Goal: Share content: Share content

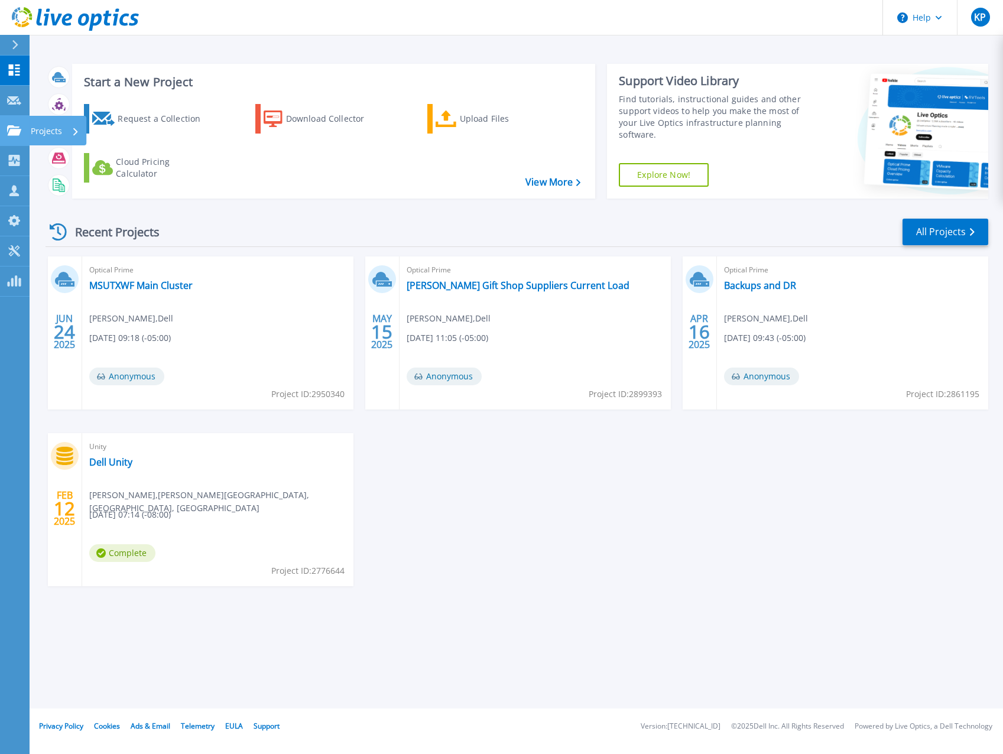
click at [18, 139] on link "Projects Projects" at bounding box center [15, 131] width 30 height 30
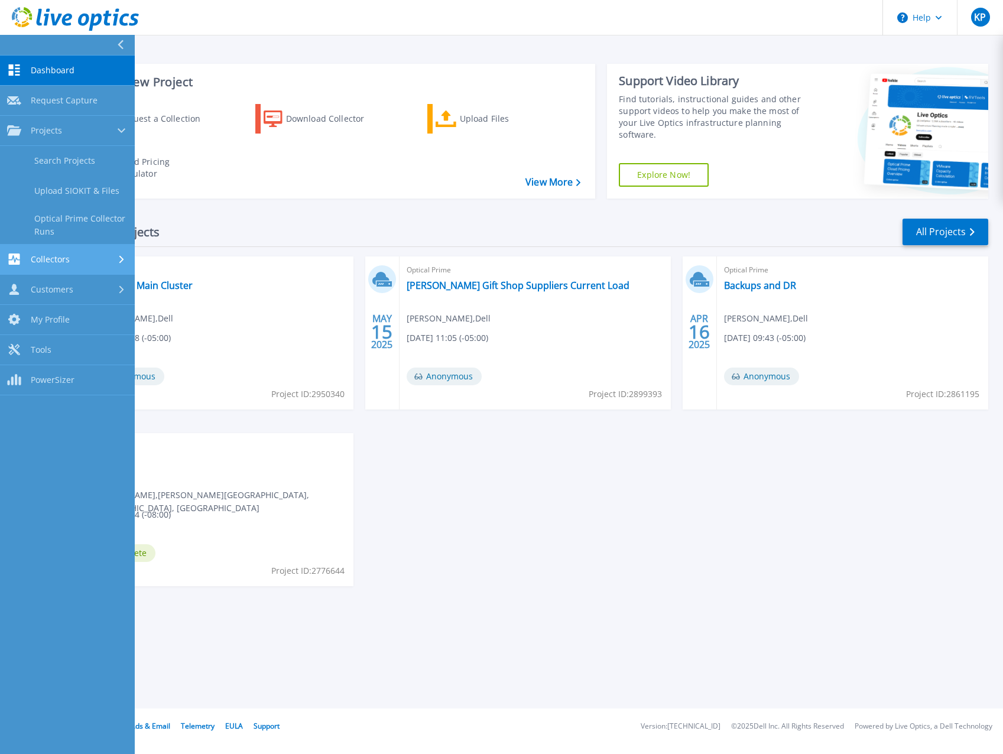
click at [33, 266] on link "Collectors Collectors" at bounding box center [67, 260] width 135 height 30
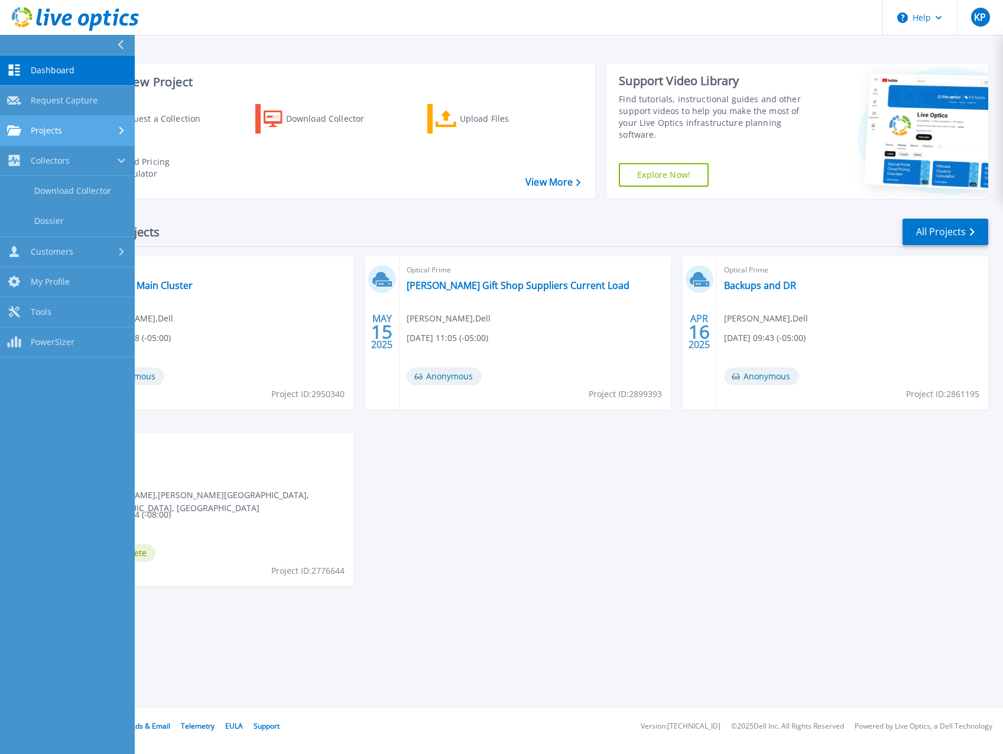
click at [28, 139] on link "Projects Projects" at bounding box center [67, 131] width 135 height 30
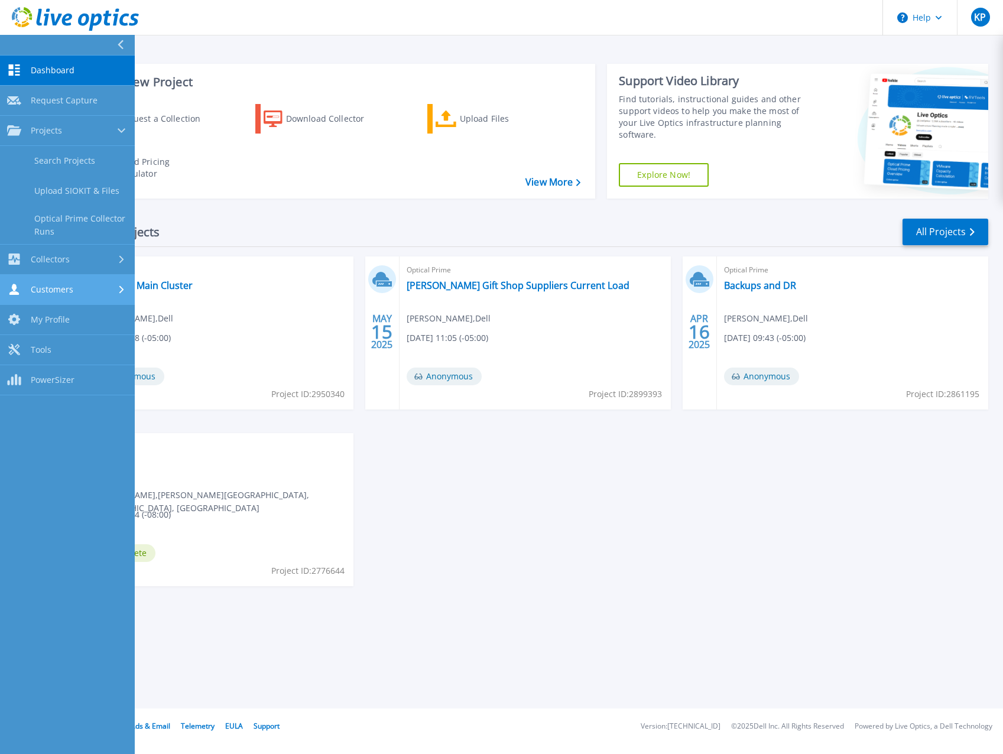
click at [46, 285] on span "Customers" at bounding box center [52, 289] width 43 height 11
click at [939, 241] on link "All Projects" at bounding box center [946, 232] width 86 height 27
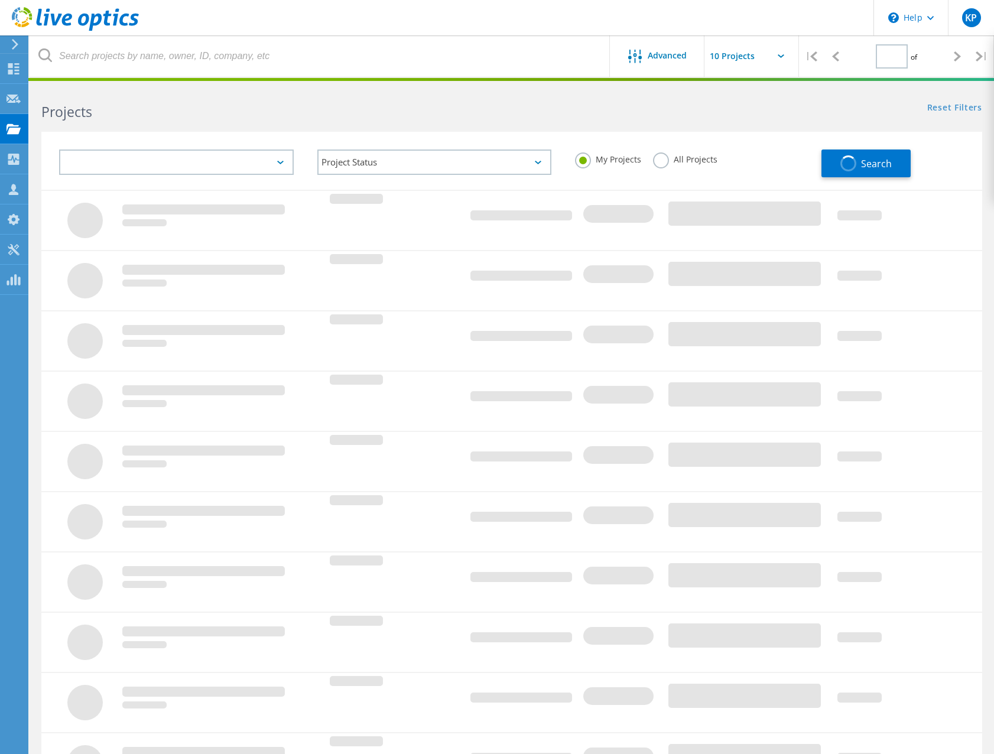
type input "1"
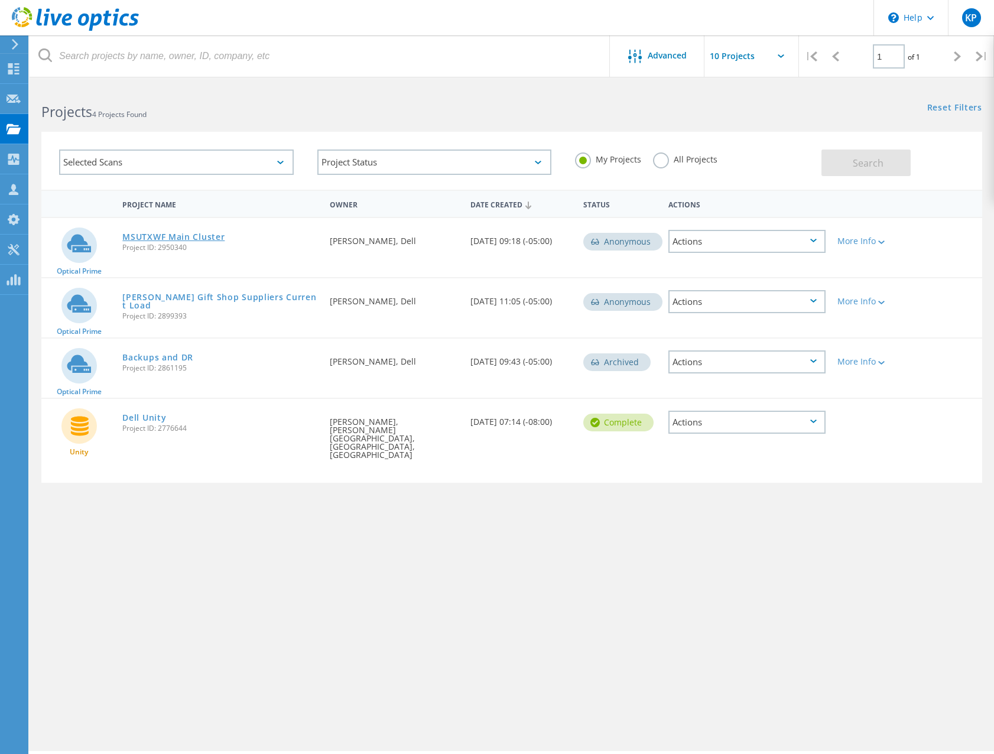
click at [141, 233] on link "MSUTXWF Main Cluster" at bounding box center [173, 237] width 102 height 8
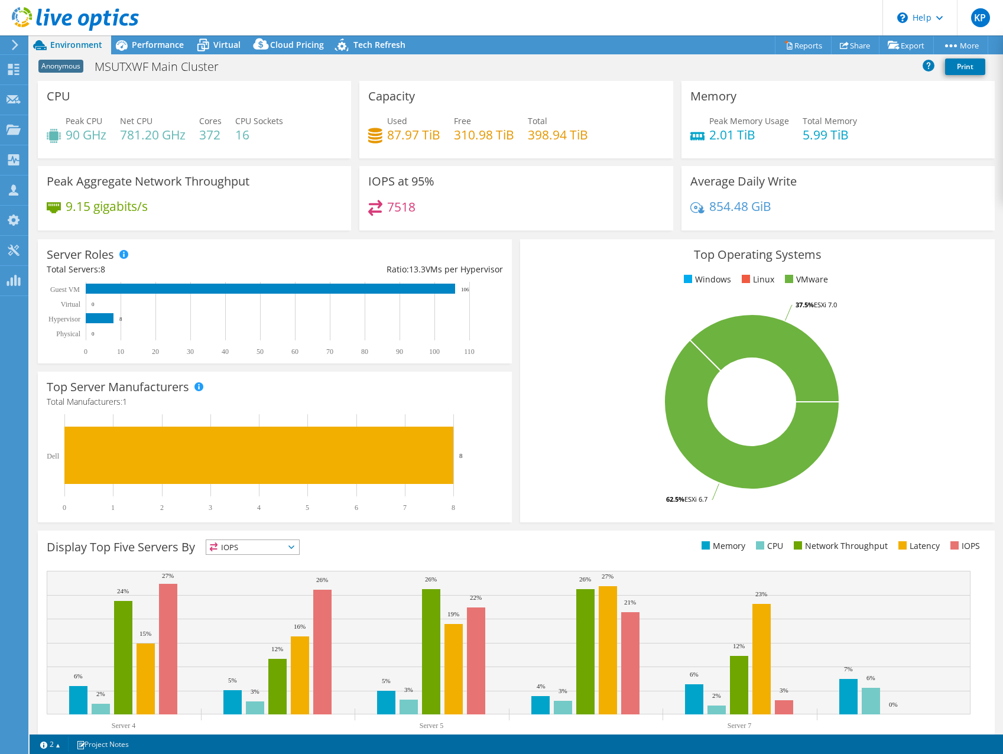
select select "USD"
click at [843, 48] on link "Share" at bounding box center [855, 45] width 48 height 18
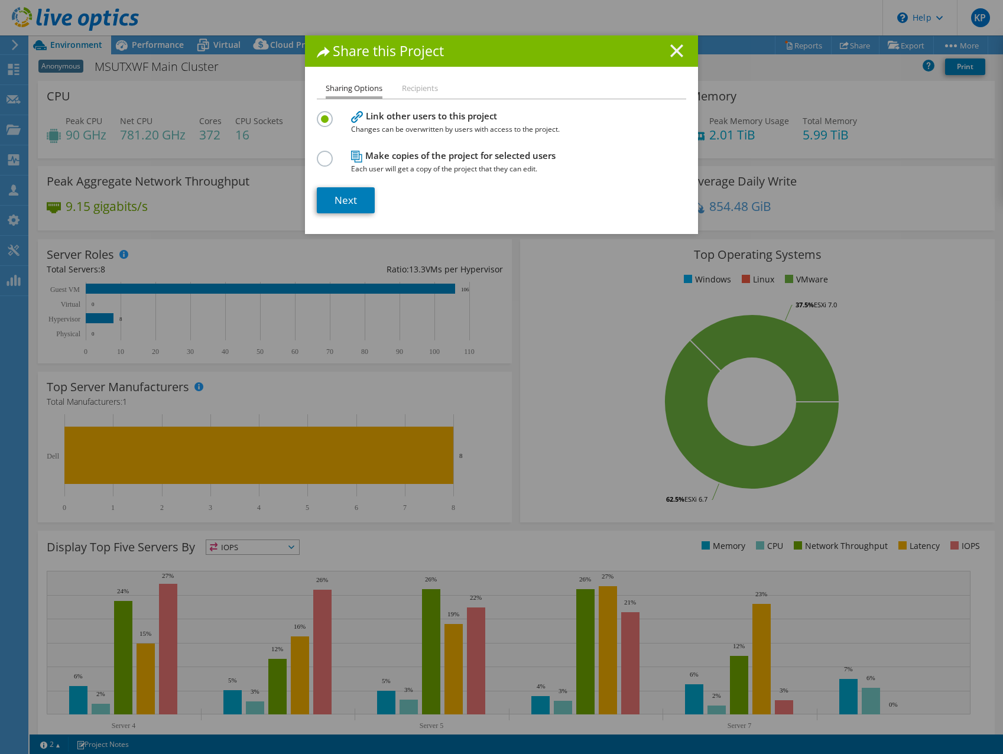
click at [674, 51] on line at bounding box center [677, 51] width 12 height 12
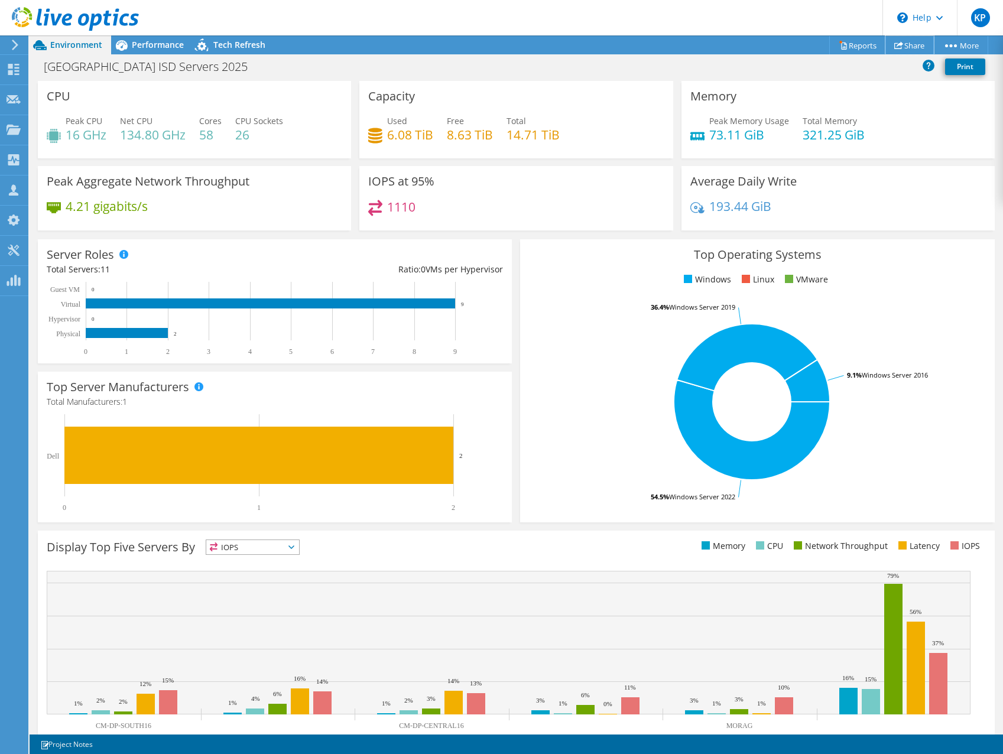
click at [896, 46] on icon at bounding box center [898, 45] width 9 height 9
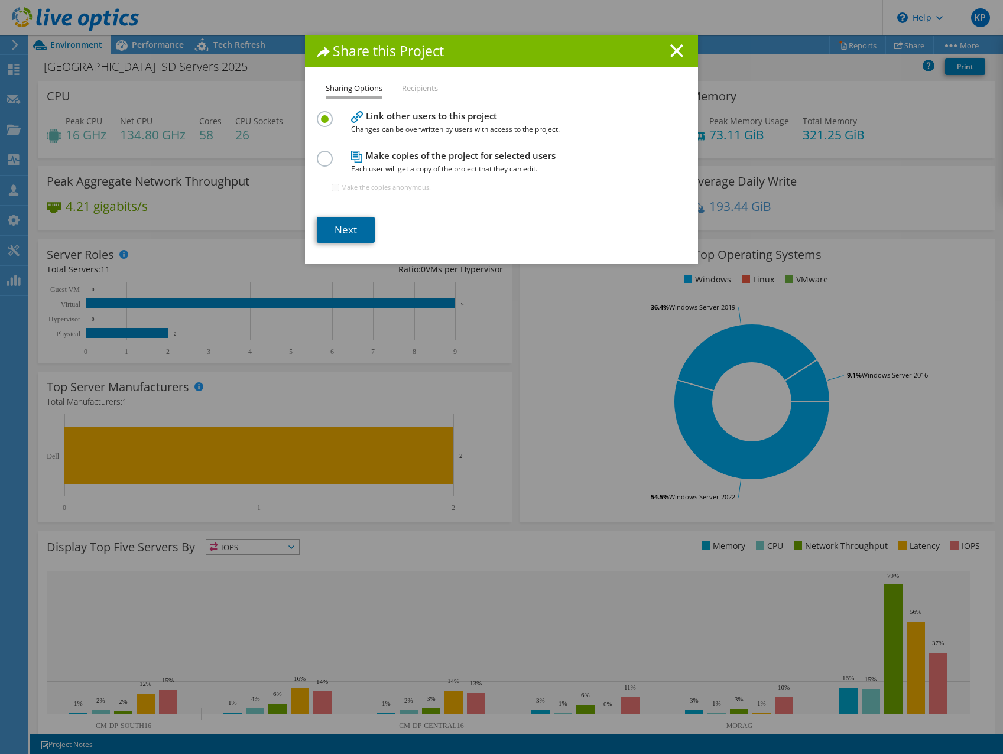
click at [329, 224] on link "Next" at bounding box center [346, 230] width 58 height 26
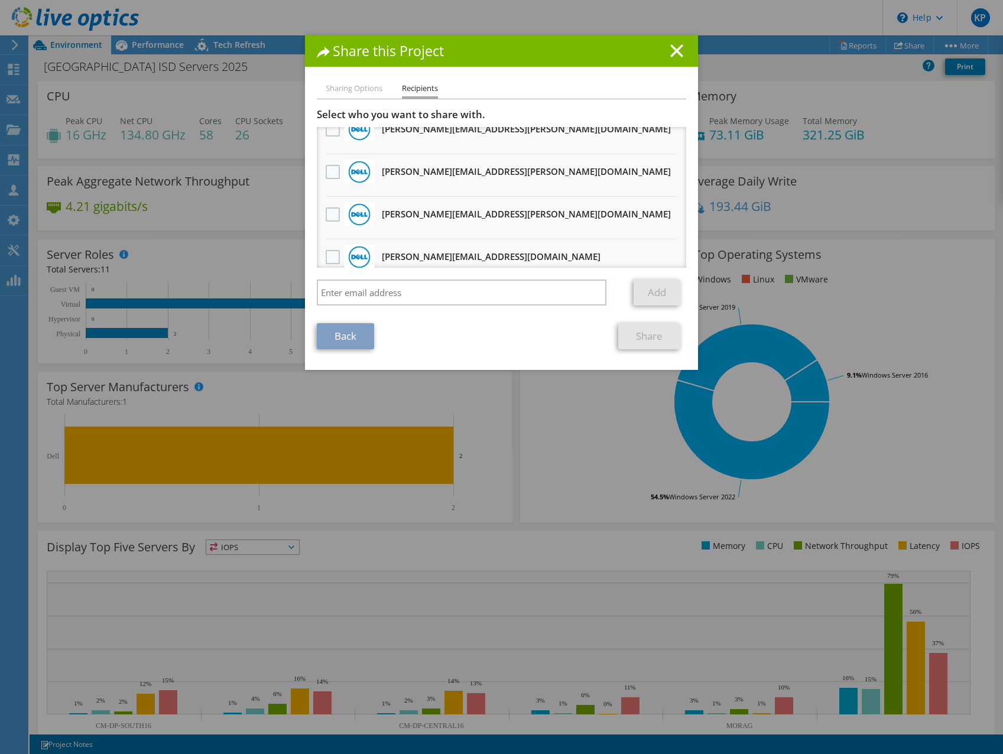
scroll to position [414, 0]
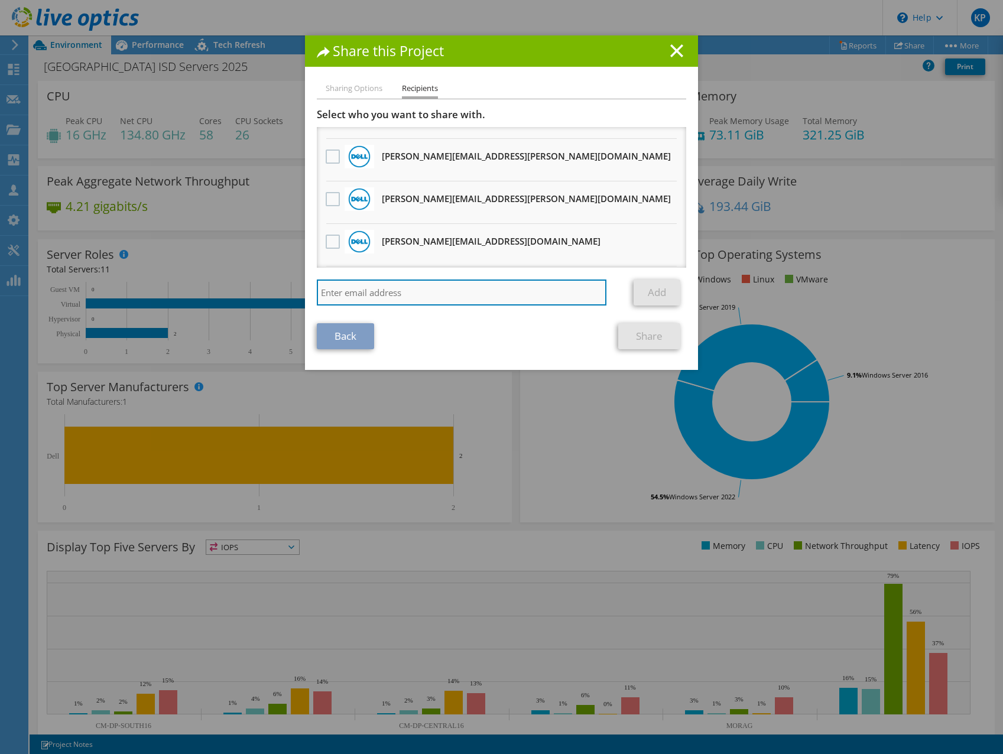
click at [416, 292] on input "search" at bounding box center [462, 293] width 290 height 26
type input "matt.collins@dell.com"
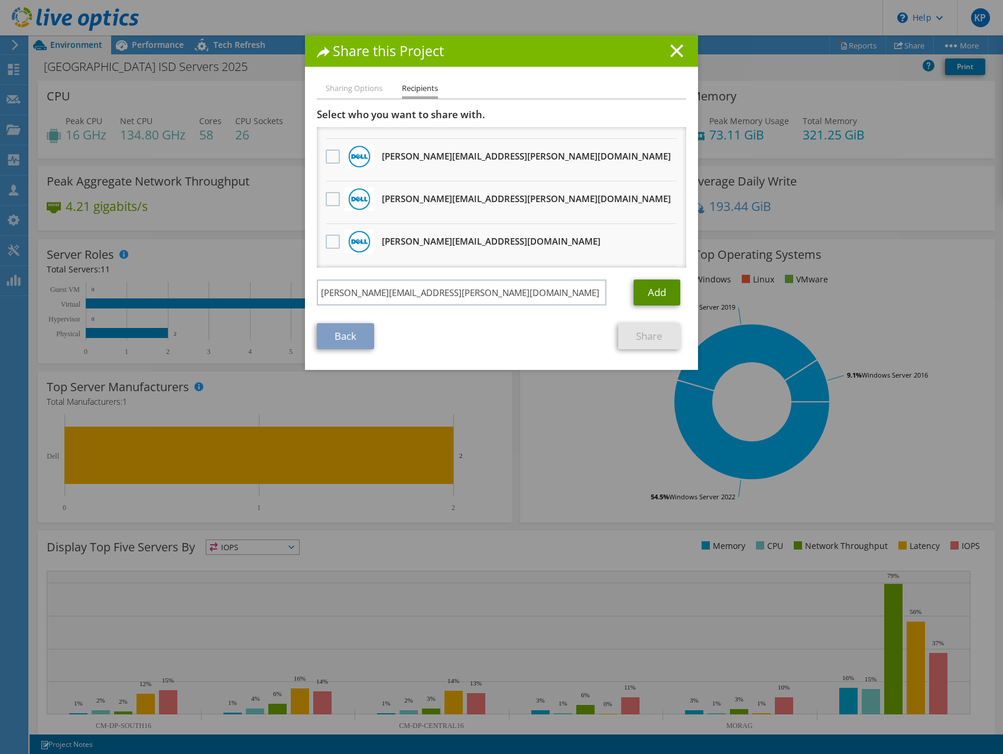
click at [651, 289] on link "Add" at bounding box center [657, 293] width 47 height 26
click at [631, 348] on link "Share" at bounding box center [649, 336] width 62 height 26
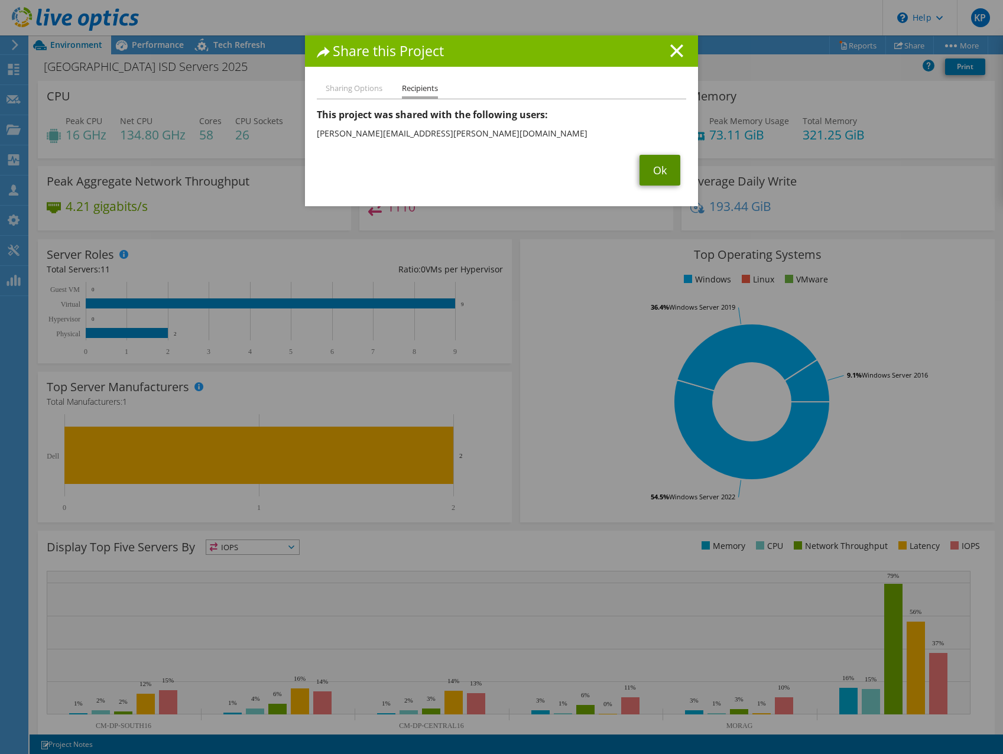
click at [641, 176] on link "Ok" at bounding box center [660, 170] width 41 height 31
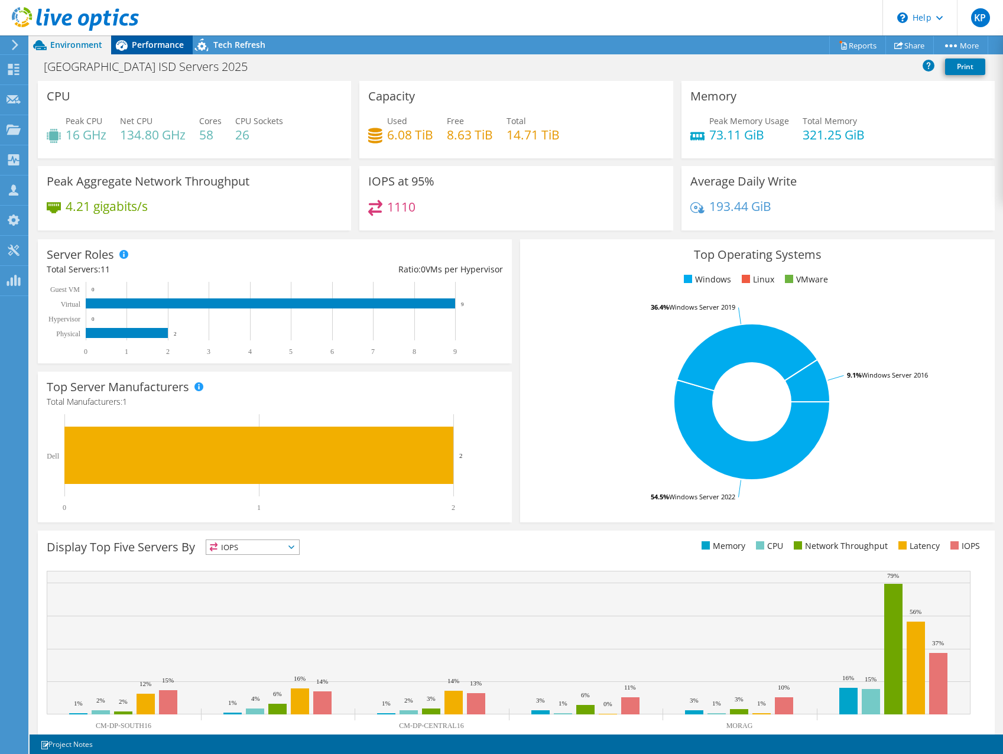
click at [151, 46] on span "Performance" at bounding box center [158, 44] width 52 height 11
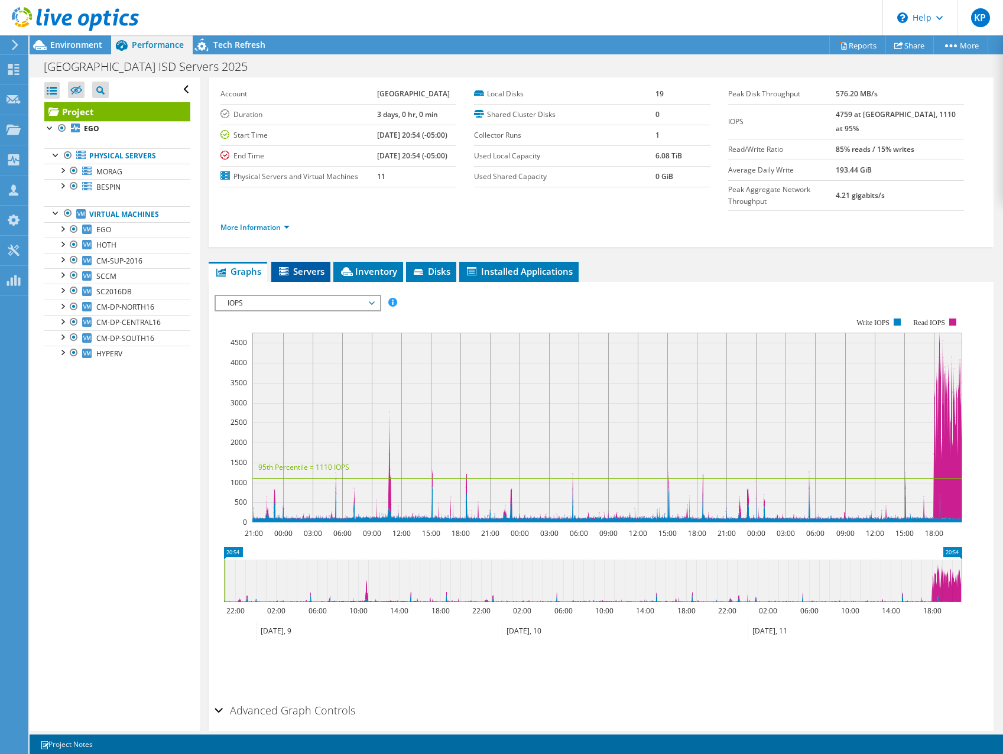
scroll to position [0, 0]
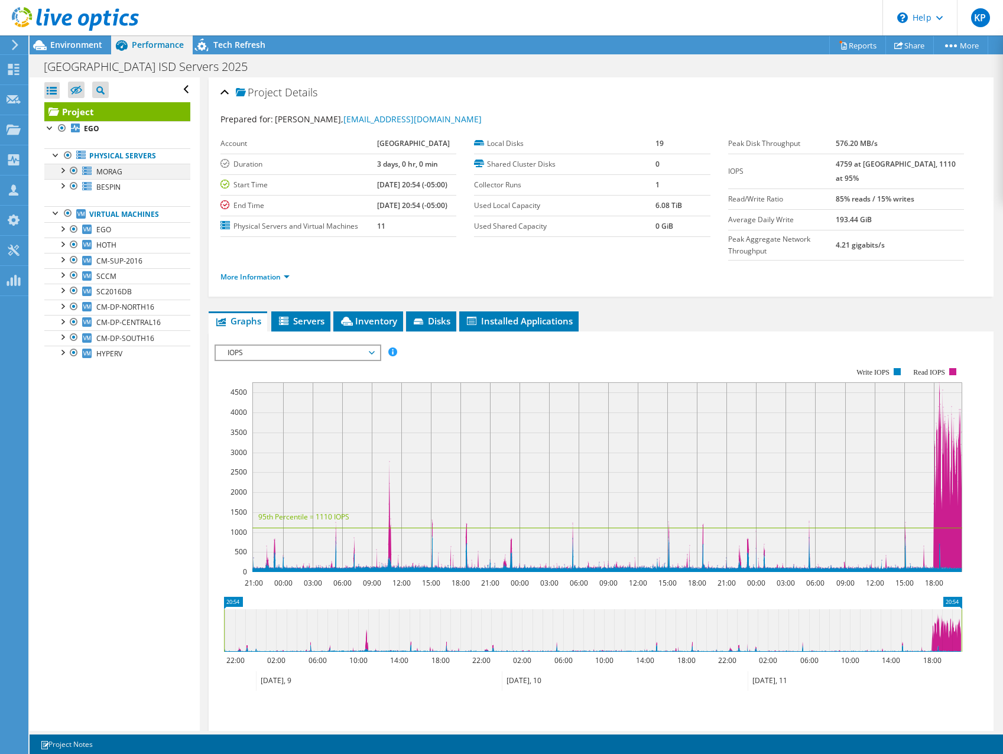
click at [64, 173] on div at bounding box center [62, 170] width 12 height 12
click at [61, 171] on div at bounding box center [62, 170] width 12 height 12
click at [309, 319] on span "Servers" at bounding box center [300, 321] width 47 height 12
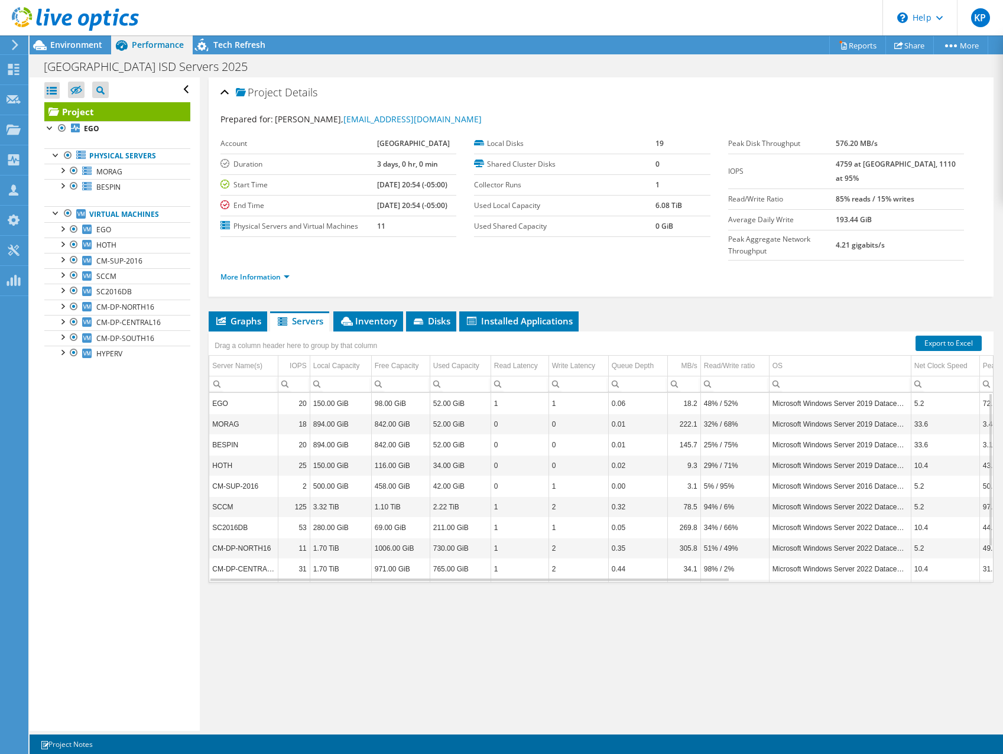
click at [370, 306] on div "Project Details Prepared for: Dylan Wood, dwood@wfisd.net Account Wichita Falls…" at bounding box center [601, 404] width 803 height 654
click at [369, 318] on span "Inventory" at bounding box center [368, 321] width 58 height 12
